Goal: Task Accomplishment & Management: Use online tool/utility

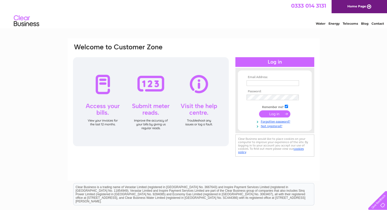
type input "[EMAIL_ADDRESS][DOMAIN_NAME]"
click at [280, 115] on input "submit" at bounding box center [274, 113] width 31 height 7
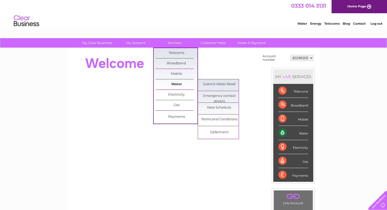
click at [171, 84] on link "Water" at bounding box center [176, 84] width 42 height 10
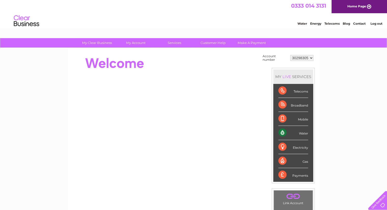
click at [223, 79] on iframe at bounding box center [164, 127] width 185 height 97
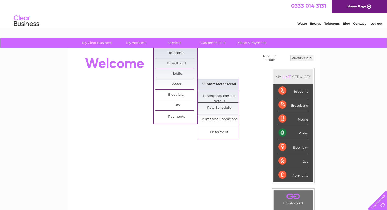
click at [218, 84] on link "Submit Meter Read" at bounding box center [219, 84] width 42 height 10
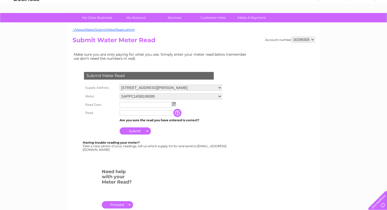
scroll to position [25, 0]
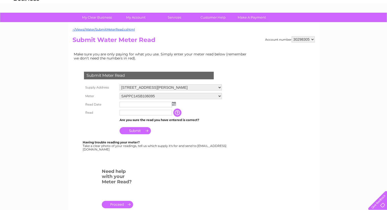
click at [173, 104] on img at bounding box center [174, 104] width 4 height 4
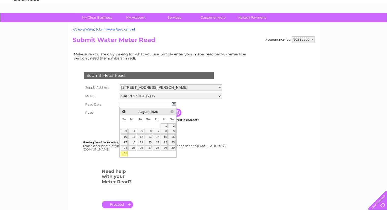
click at [124, 155] on link "31" at bounding box center [124, 153] width 7 height 5
type input "[DATE]"
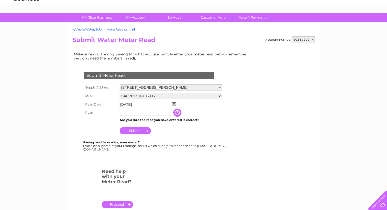
click at [142, 110] on input "text" at bounding box center [146, 113] width 52 height 6
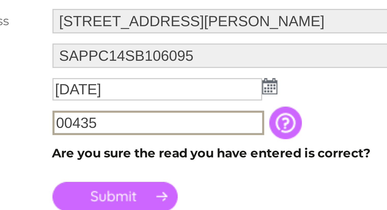
type input "00435"
click at [120, 119] on td "Are you sure the read you have entered is correct?" at bounding box center [170, 120] width 105 height 7
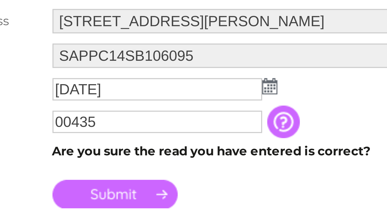
click at [134, 129] on input "Submit" at bounding box center [135, 130] width 31 height 7
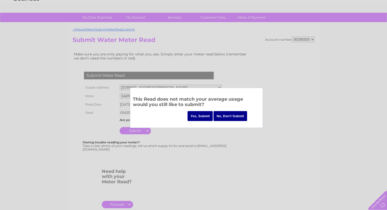
click at [199, 115] on input "Yes, Submit" at bounding box center [199, 116] width 25 height 10
